Goal: Find contact information

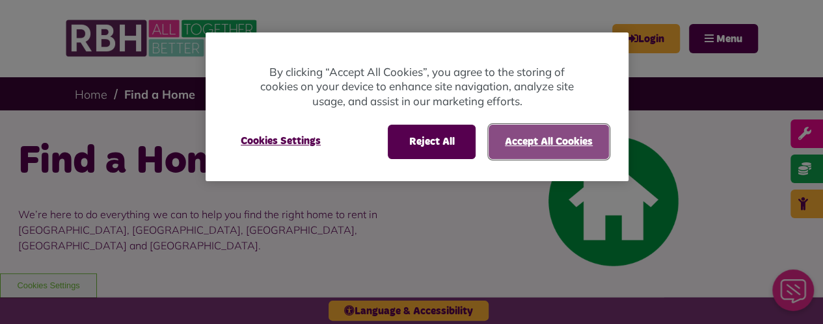
click at [527, 146] on button "Accept All Cookies" at bounding box center [548, 142] width 120 height 34
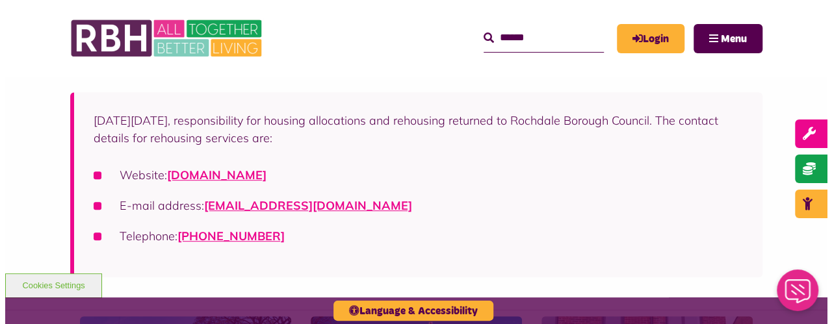
scroll to position [260, 0]
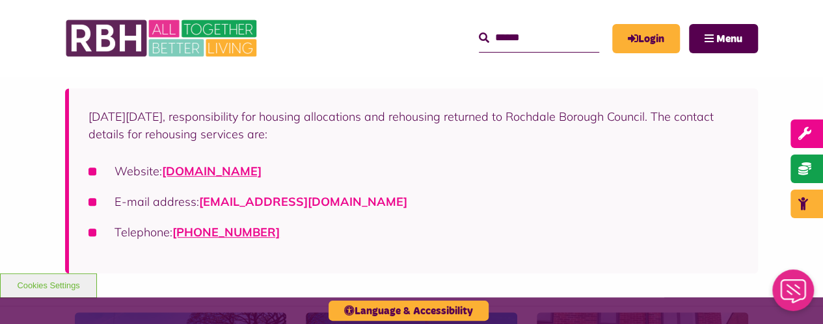
click at [353, 197] on link "[EMAIL_ADDRESS][DOMAIN_NAME]" at bounding box center [303, 201] width 208 height 15
click at [734, 36] on span "Menu" at bounding box center [729, 39] width 26 height 10
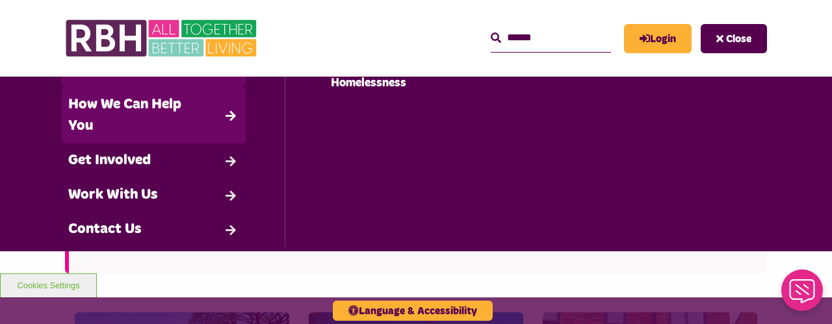
scroll to position [195, 0]
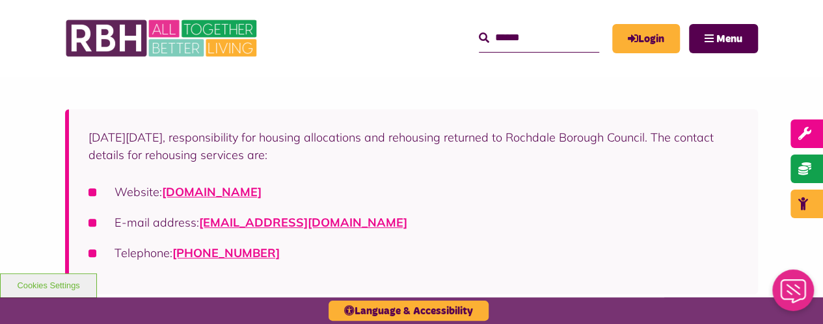
scroll to position [260, 0]
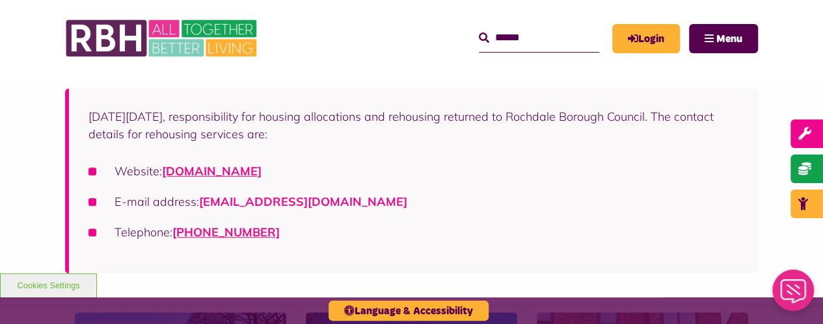
click at [276, 204] on link "[EMAIL_ADDRESS][DOMAIN_NAME]" at bounding box center [303, 201] width 208 height 15
click at [261, 169] on link "[DOMAIN_NAME]" at bounding box center [211, 171] width 99 height 15
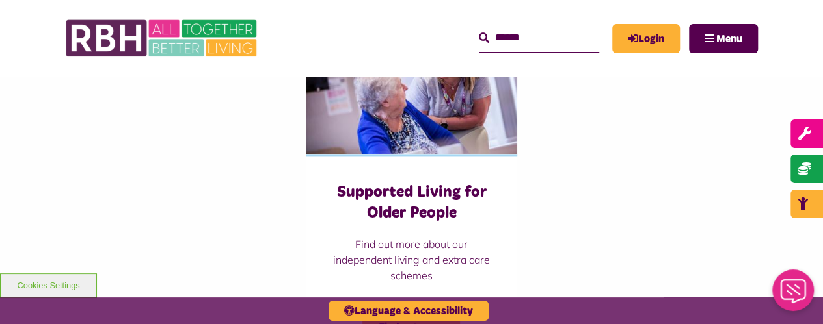
scroll to position [975, 0]
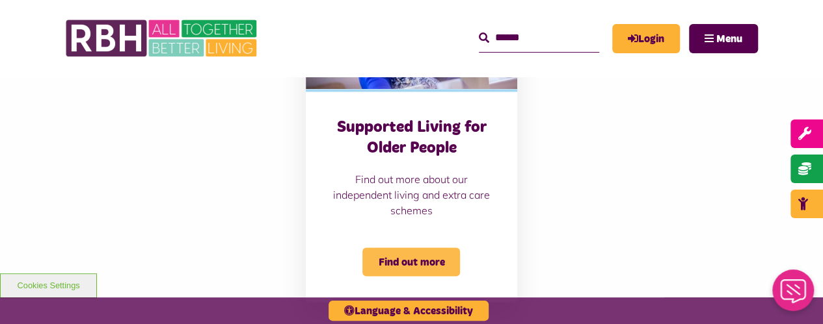
click at [439, 262] on span "Find out more" at bounding box center [411, 262] width 98 height 29
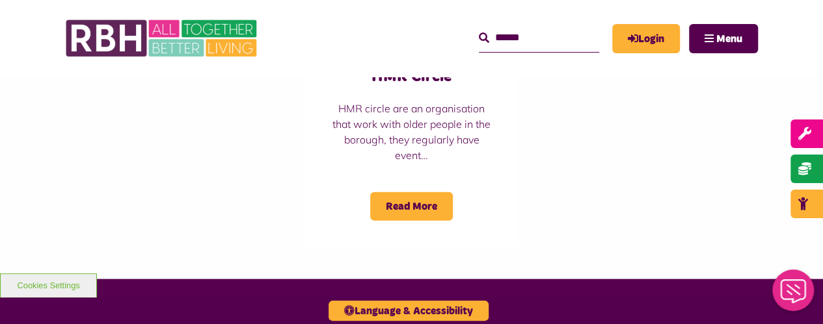
scroll to position [1756, 0]
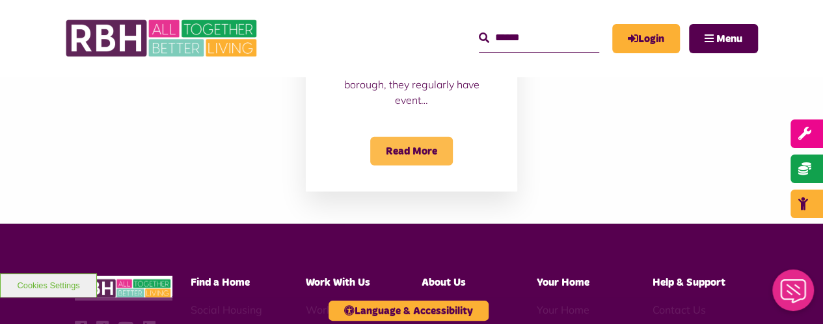
click at [393, 139] on span "Read More" at bounding box center [411, 151] width 83 height 29
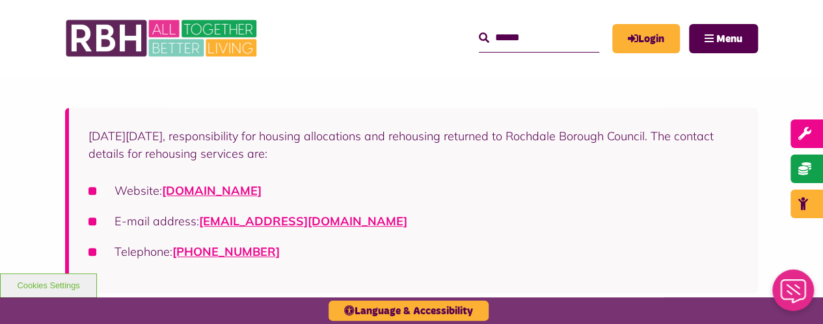
scroll to position [260, 0]
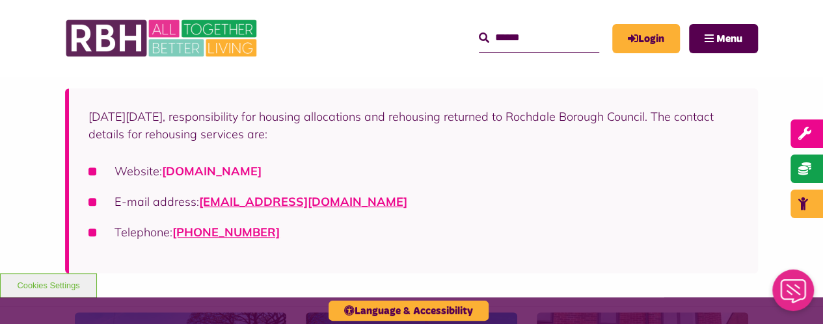
click at [261, 167] on link "[DOMAIN_NAME]" at bounding box center [211, 171] width 99 height 15
